Goal: Information Seeking & Learning: Learn about a topic

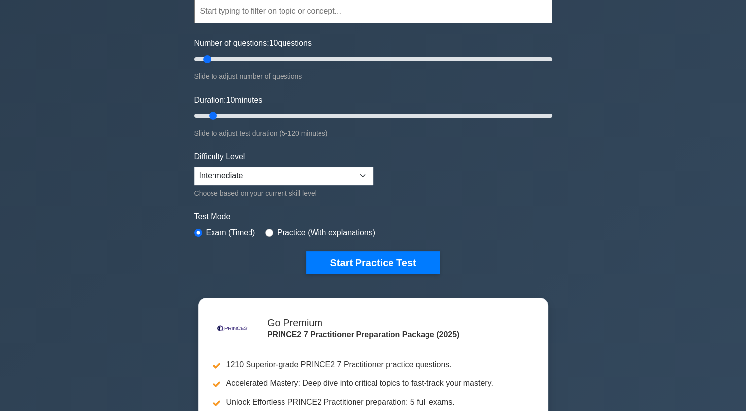
scroll to position [99, 0]
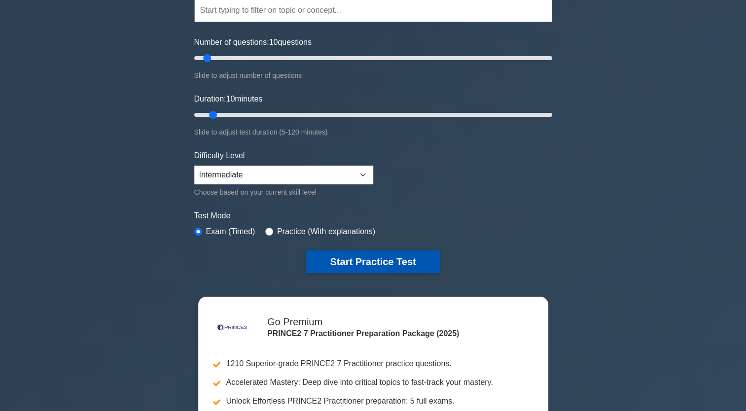
click at [367, 255] on button "Start Practice Test" at bounding box center [372, 261] width 133 height 23
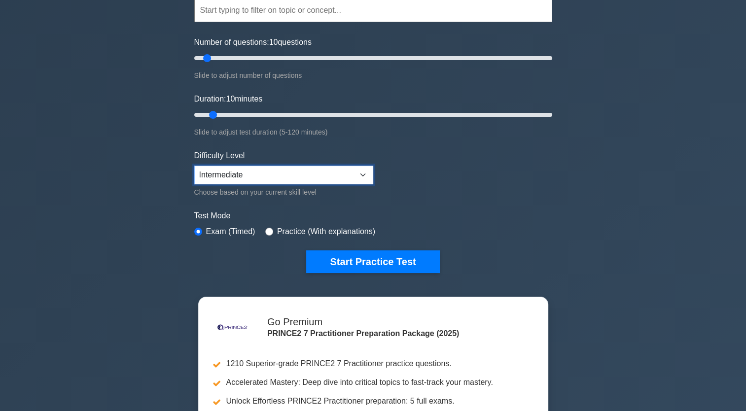
drag, startPoint x: 225, startPoint y: 180, endPoint x: 221, endPoint y: 174, distance: 7.1
click at [221, 174] on select "Beginner Intermediate Expert" at bounding box center [283, 175] width 179 height 19
click at [146, 224] on div ".st0{fill-rule:evenodd;clip-rule:evenodd;fill:#000041;} .st1{fill-rule:evenodd;…" at bounding box center [373, 234] width 746 height 602
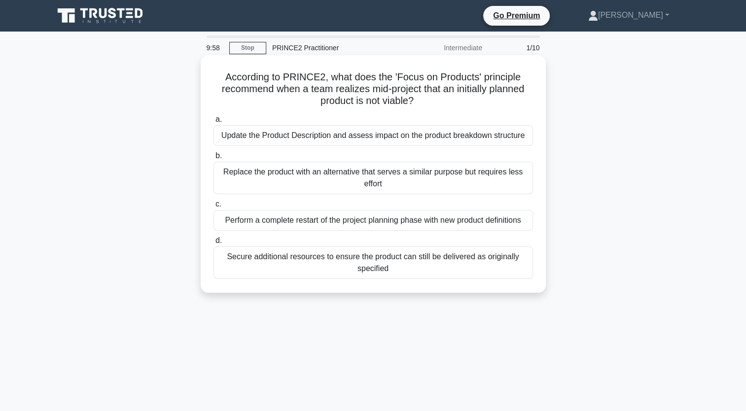
click at [390, 59] on div "According to PRINCE2, what does the 'Focus on Products' principle recommend whe…" at bounding box center [373, 174] width 337 height 230
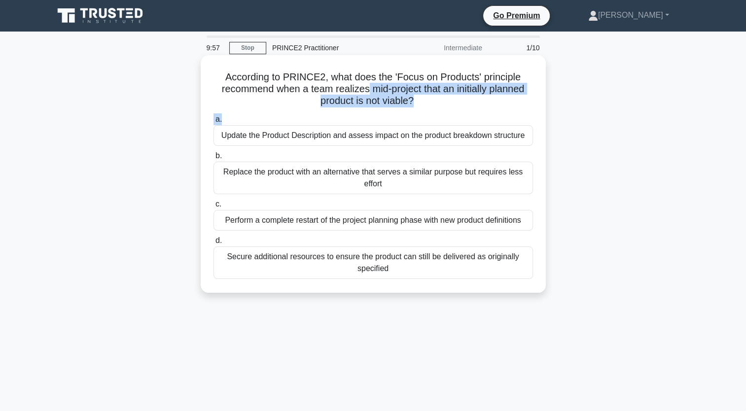
drag, startPoint x: 488, startPoint y: 110, endPoint x: 367, endPoint y: 84, distance: 124.1
click at [367, 84] on div "According to PRINCE2, what does the 'Focus on Products' principle recommend whe…" at bounding box center [373, 174] width 337 height 230
drag, startPoint x: 367, startPoint y: 84, endPoint x: 342, endPoint y: 97, distance: 28.2
click at [342, 97] on h5 "According to PRINCE2, what does the 'Focus on Products' principle recommend whe…" at bounding box center [372, 89] width 321 height 36
click at [317, 98] on h5 "According to PRINCE2, what does the 'Focus on Products' principle recommend whe…" at bounding box center [372, 89] width 321 height 36
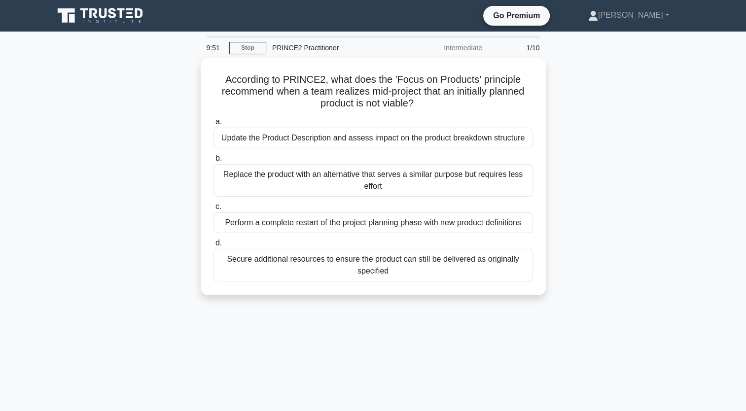
drag, startPoint x: 266, startPoint y: 265, endPoint x: 133, endPoint y: 200, distance: 148.4
click at [133, 200] on div "According to PRINCE2, what does the 'Focus on Products' principle recommend whe…" at bounding box center [373, 182] width 651 height 249
click at [139, 180] on div "According to PRINCE2, what does the 'Focus on Products' principle recommend whe…" at bounding box center [373, 182] width 651 height 249
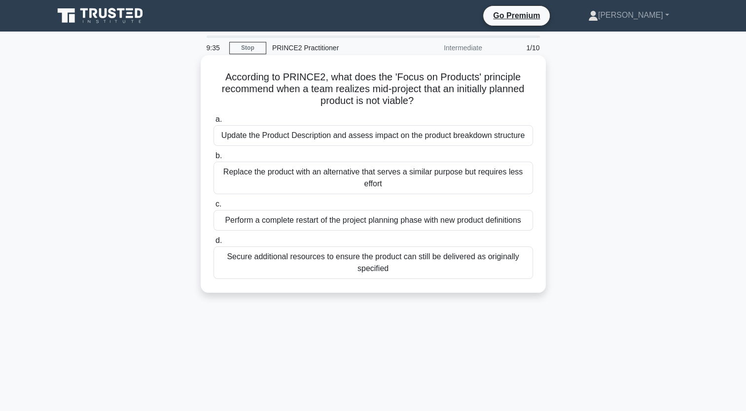
click at [305, 219] on div "Perform a complete restart of the project planning phase with new product defin…" at bounding box center [372, 220] width 319 height 21
click at [213, 208] on input "c. Perform a complete restart of the project planning phase with new product de…" at bounding box center [213, 204] width 0 height 6
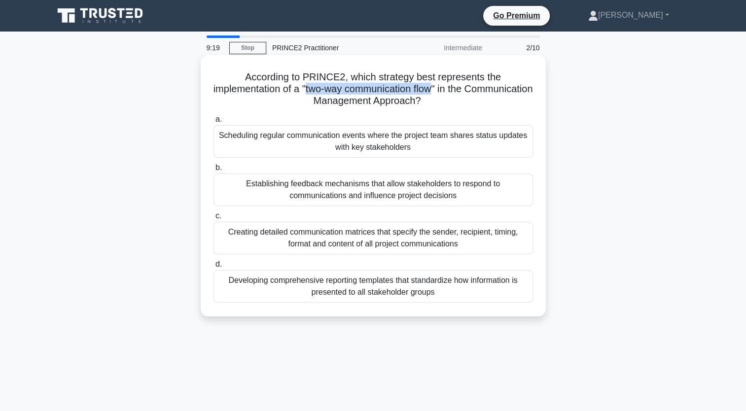
drag, startPoint x: 341, startPoint y: 89, endPoint x: 469, endPoint y: 90, distance: 128.6
click at [469, 90] on h5 "According to PRINCE2, which strategy best represents the implementation of a "t…" at bounding box center [372, 89] width 321 height 36
copy h5 "two-way communication flow"
click at [384, 186] on div "Establishing feedback mechanisms that allow stakeholders to respond to communic…" at bounding box center [372, 189] width 319 height 33
click at [213, 171] on input "b. Establishing feedback mechanisms that allow stakeholders to respond to commu…" at bounding box center [213, 168] width 0 height 6
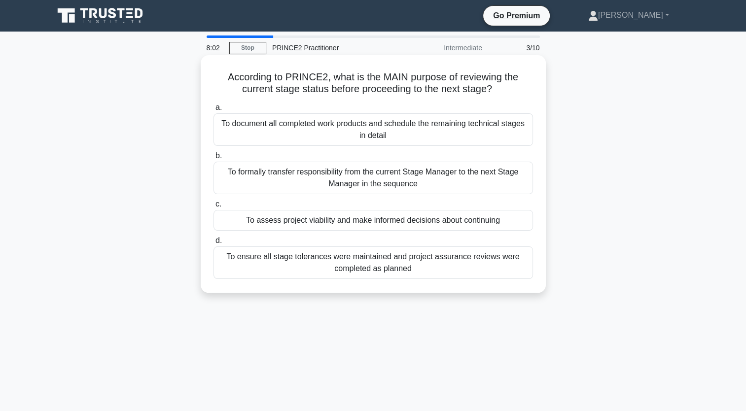
click at [375, 223] on div "To assess project viability and make informed decisions about continuing" at bounding box center [372, 220] width 319 height 21
click at [213, 208] on input "c. To assess project viability and make informed decisions about continuing" at bounding box center [213, 204] width 0 height 6
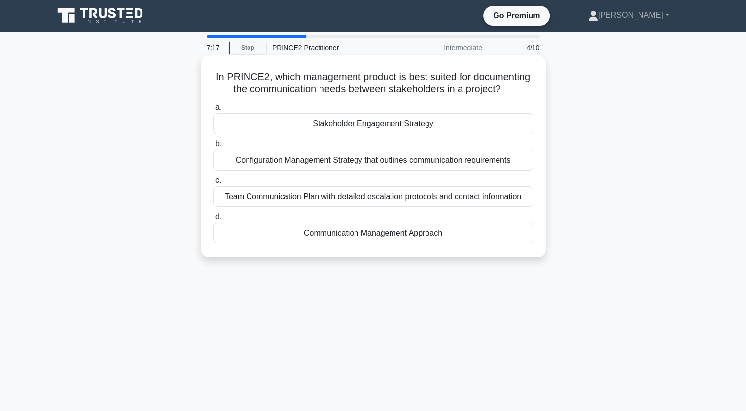
click at [367, 228] on div "Communication Management Approach" at bounding box center [372, 233] width 319 height 21
click at [213, 220] on input "d. Communication Management Approach" at bounding box center [213, 217] width 0 height 6
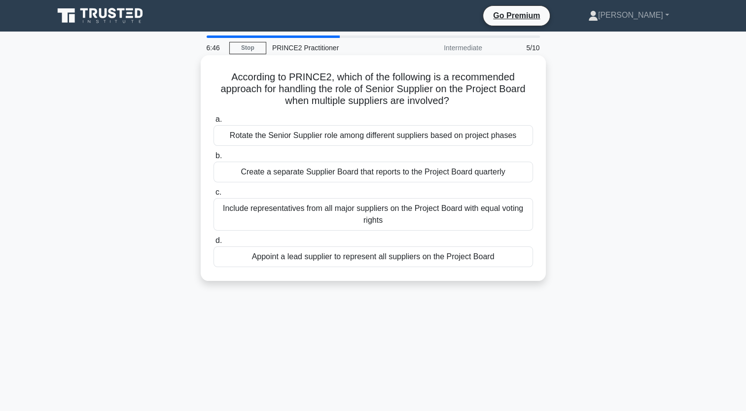
click at [323, 179] on div "Create a separate Supplier Board that reports to the Project Board quarterly" at bounding box center [372, 172] width 319 height 21
click at [213, 159] on input "b. Create a separate Supplier Board that reports to the Project Board quarterly" at bounding box center [213, 156] width 0 height 6
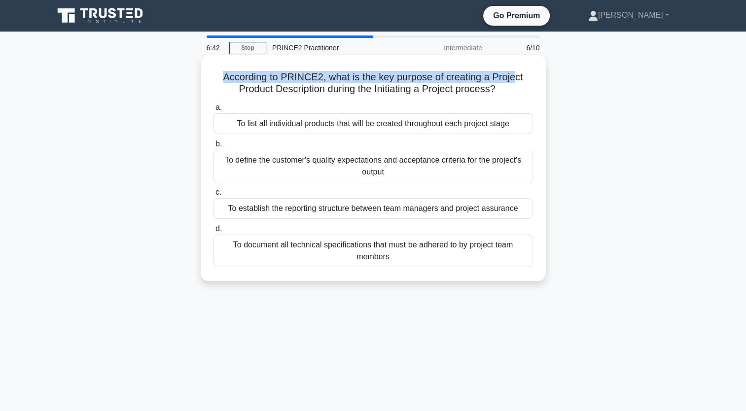
drag, startPoint x: 224, startPoint y: 73, endPoint x: 513, endPoint y: 79, distance: 288.4
click at [513, 79] on h5 "According to PRINCE2, what is the key purpose of creating a Project Product Des…" at bounding box center [372, 83] width 321 height 25
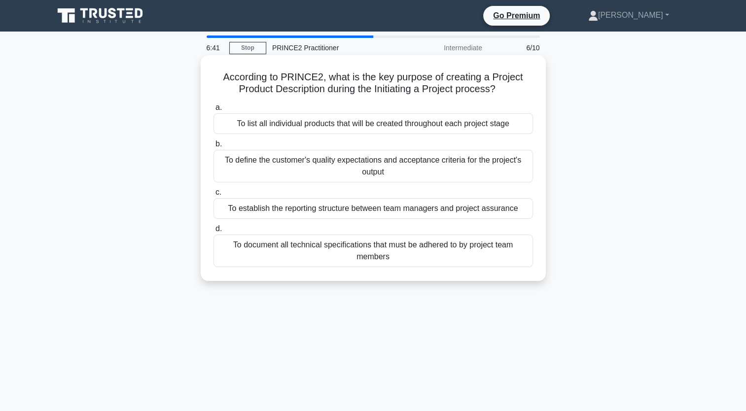
drag, startPoint x: 513, startPoint y: 79, endPoint x: 483, endPoint y: 100, distance: 35.8
click at [483, 100] on div "According to PRINCE2, what is the key purpose of creating a Project Product Des…" at bounding box center [373, 168] width 337 height 218
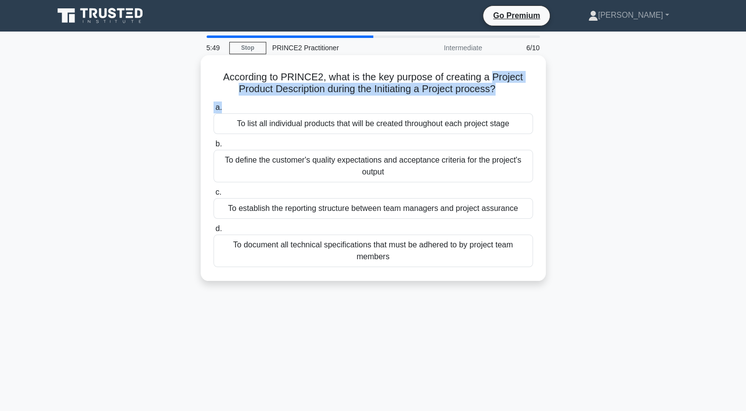
drag, startPoint x: 493, startPoint y: 78, endPoint x: 335, endPoint y: 96, distance: 159.2
click at [335, 96] on h5 "According to PRINCE2, what is the key purpose of creating a Project Product Des…" at bounding box center [372, 83] width 321 height 25
click at [320, 88] on h5 "According to PRINCE2, what is the key purpose of creating a Project Product Des…" at bounding box center [372, 83] width 321 height 25
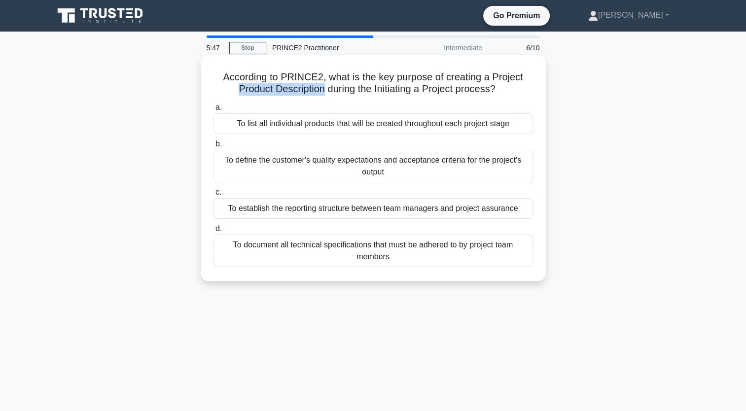
drag, startPoint x: 322, startPoint y: 88, endPoint x: 230, endPoint y: 87, distance: 92.2
click at [230, 87] on h5 "According to PRINCE2, what is the key purpose of creating a Project Product Des…" at bounding box center [372, 83] width 321 height 25
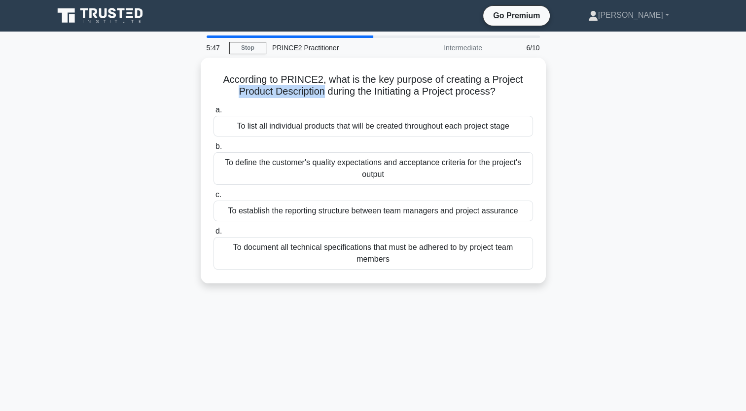
copy h5 "Product Description"
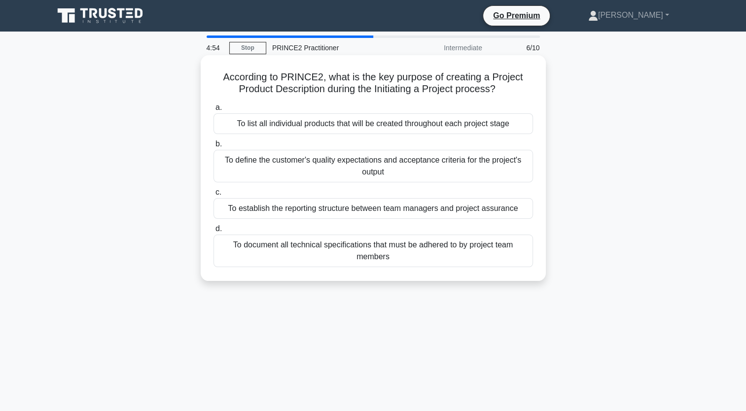
click at [346, 167] on div "To define the customer's quality expectations and acceptance criteria for the p…" at bounding box center [372, 166] width 319 height 33
click at [213, 147] on input "b. To define the customer's quality expectations and acceptance criteria for th…" at bounding box center [213, 144] width 0 height 6
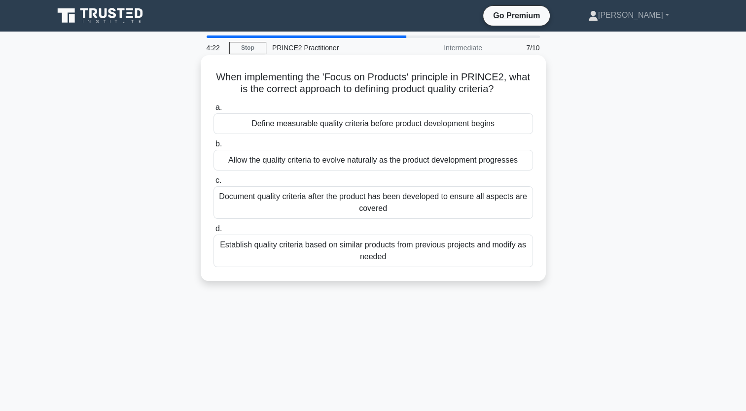
click at [419, 123] on div "Define measurable quality criteria before product development begins" at bounding box center [372, 123] width 319 height 21
click at [213, 111] on input "a. Define measurable quality criteria before product development begins" at bounding box center [213, 107] width 0 height 6
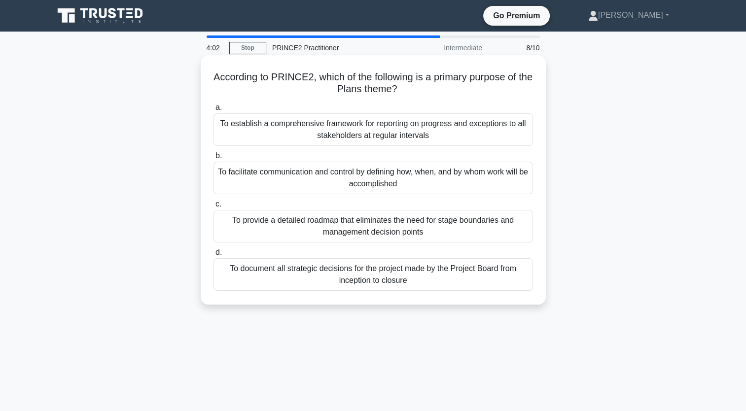
click at [404, 179] on div "To facilitate communication and control by defining how, when, and by whom work…" at bounding box center [372, 178] width 319 height 33
click at [213, 159] on input "b. To facilitate communication and control by defining how, when, and by whom w…" at bounding box center [213, 156] width 0 height 6
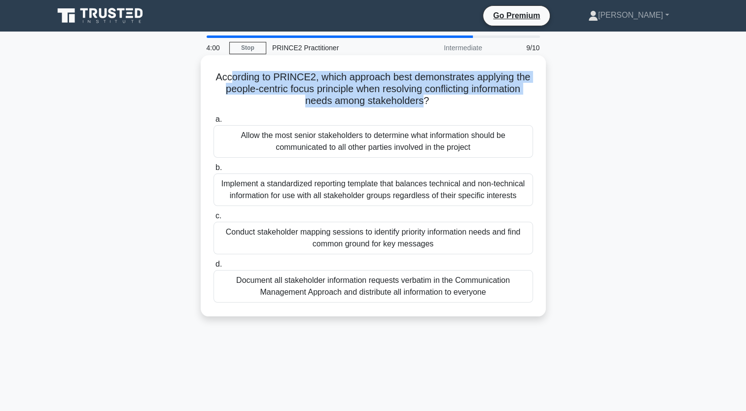
drag, startPoint x: 232, startPoint y: 78, endPoint x: 424, endPoint y: 97, distance: 193.1
click at [424, 97] on h5 "According to PRINCE2, which approach best demonstrates applying the people-cent…" at bounding box center [372, 89] width 321 height 36
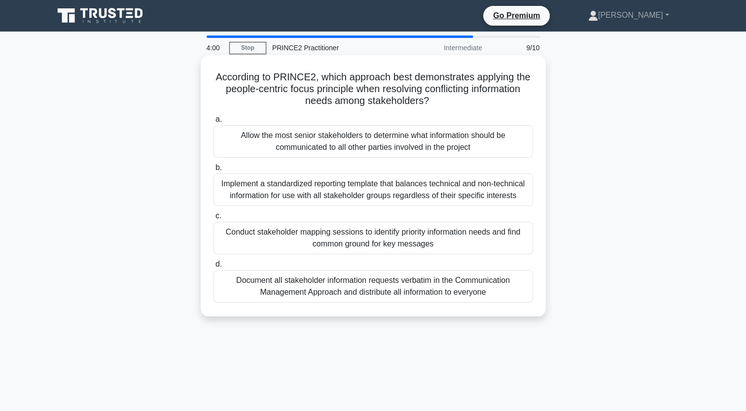
drag, startPoint x: 424, startPoint y: 97, endPoint x: 437, endPoint y: 107, distance: 16.5
click at [437, 107] on icon ".spinner_0XTQ{transform-origin:center;animation:spinner_y6GP .75s linear infini…" at bounding box center [435, 102] width 12 height 12
click at [309, 135] on div "Allow the most senior stakeholders to determine what information should be comm…" at bounding box center [372, 141] width 319 height 33
click at [213, 123] on input "a. Allow the most senior stakeholders to determine what information should be c…" at bounding box center [213, 119] width 0 height 6
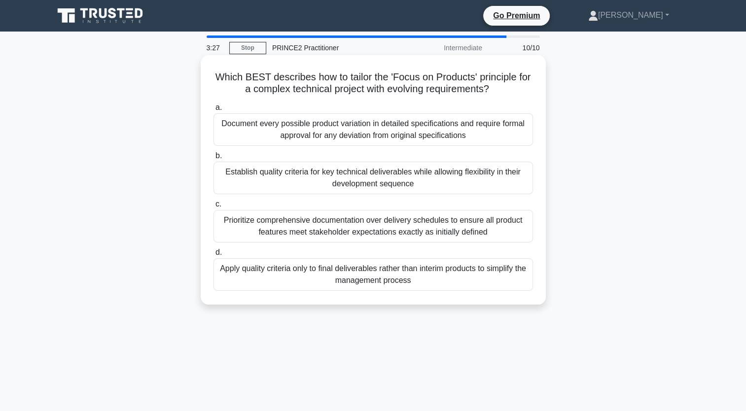
drag, startPoint x: 264, startPoint y: 70, endPoint x: 494, endPoint y: 90, distance: 231.0
click at [494, 90] on h5 "Which BEST describes how to tailor the 'Focus on Products' principle for a comp…" at bounding box center [372, 83] width 321 height 25
click at [494, 90] on icon ".spinner_0XTQ{transform-origin:center;animation:spinner_y6GP .75s linear infini…" at bounding box center [495, 90] width 12 height 12
drag, startPoint x: 511, startPoint y: 89, endPoint x: 325, endPoint y: 80, distance: 185.6
click at [325, 80] on h5 "Which BEST describes how to tailor the 'Focus on Products' principle for a comp…" at bounding box center [372, 83] width 321 height 25
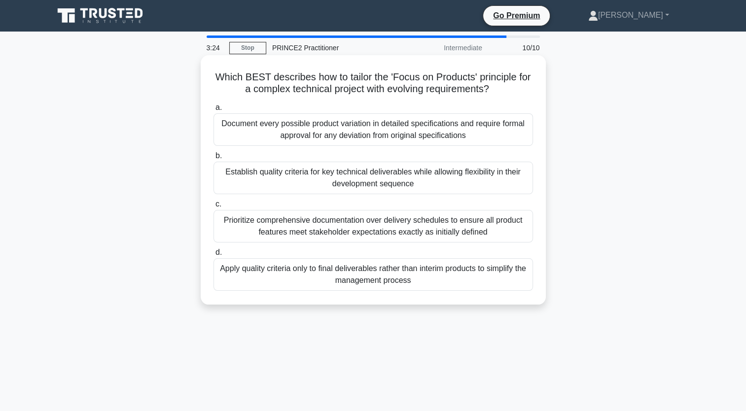
click at [278, 90] on h5 "Which BEST describes how to tailor the 'Focus on Products' principle for a comp…" at bounding box center [372, 83] width 321 height 25
click at [312, 176] on div "Establish quality criteria for key technical deliverables while allowing flexib…" at bounding box center [372, 178] width 319 height 33
click at [213, 159] on input "b. Establish quality criteria for key technical deliverables while allowing fle…" at bounding box center [213, 156] width 0 height 6
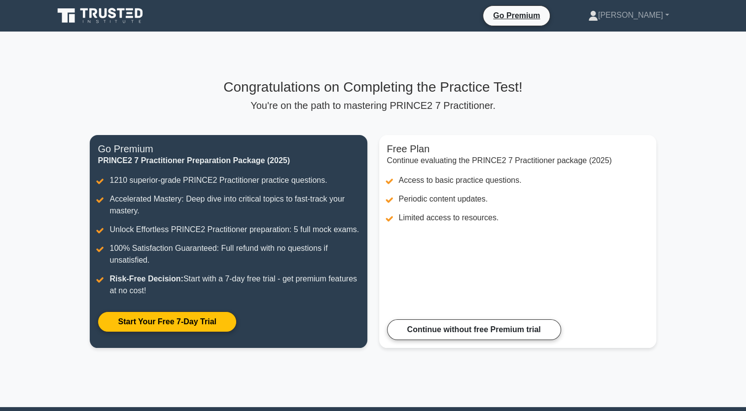
scroll to position [104, 0]
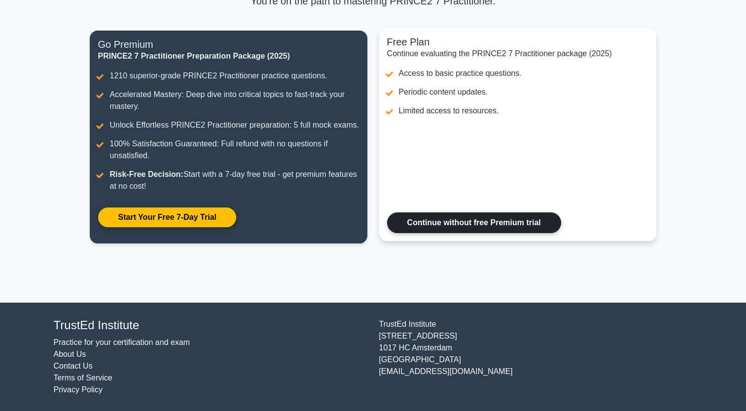
click at [497, 224] on link "Continue without free Premium trial" at bounding box center [474, 222] width 174 height 21
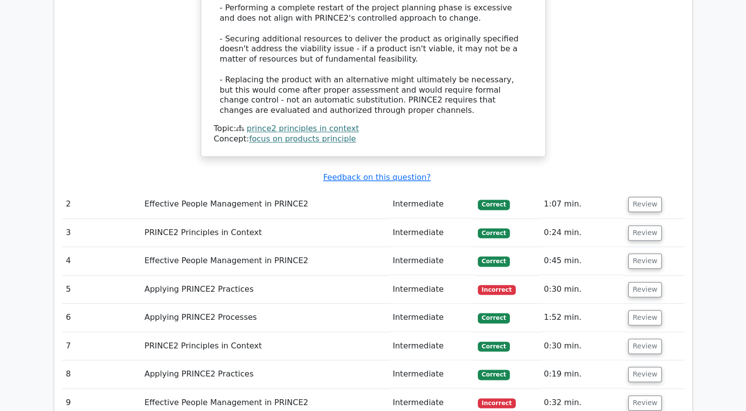
scroll to position [1203, 0]
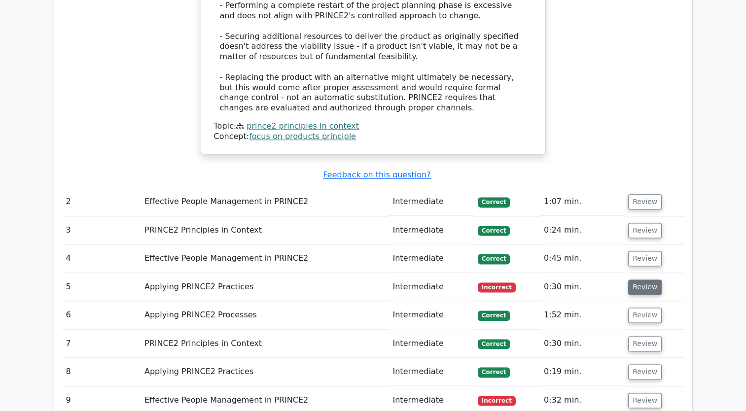
click at [643, 279] on button "Review" at bounding box center [645, 286] width 34 height 15
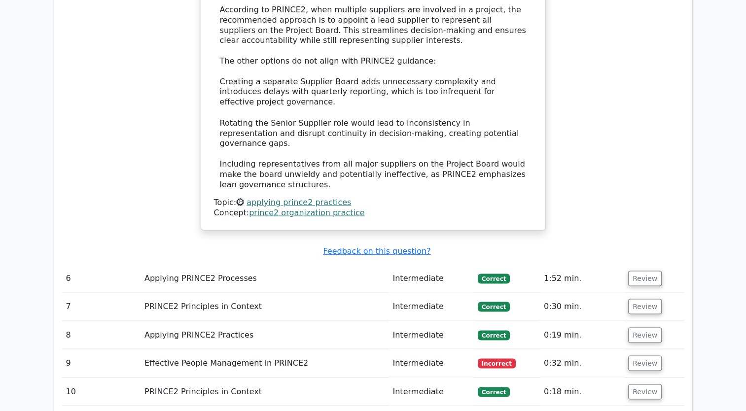
scroll to position [1815, 0]
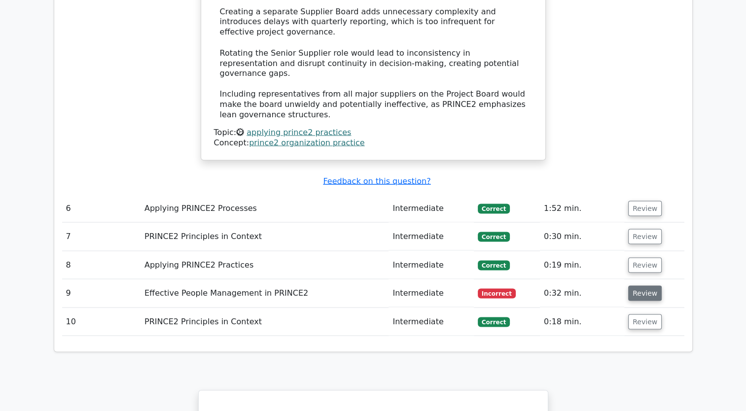
click at [640, 285] on button "Review" at bounding box center [645, 292] width 34 height 15
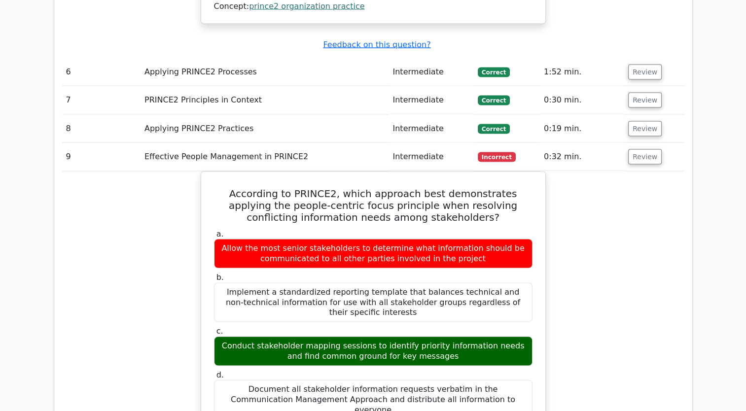
scroll to position [1953, 0]
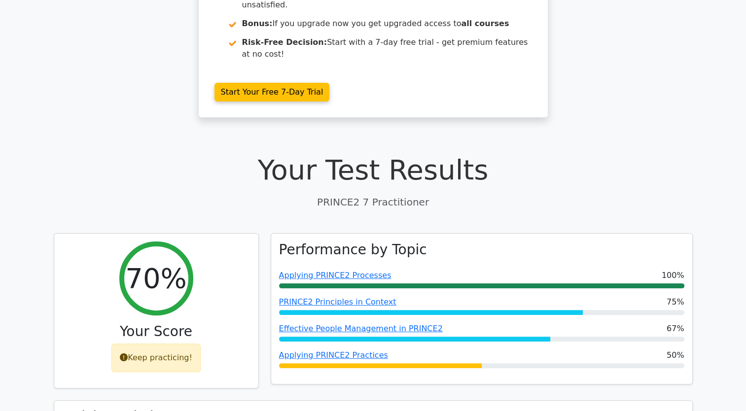
scroll to position [188, 0]
